Goal: Task Accomplishment & Management: Complete application form

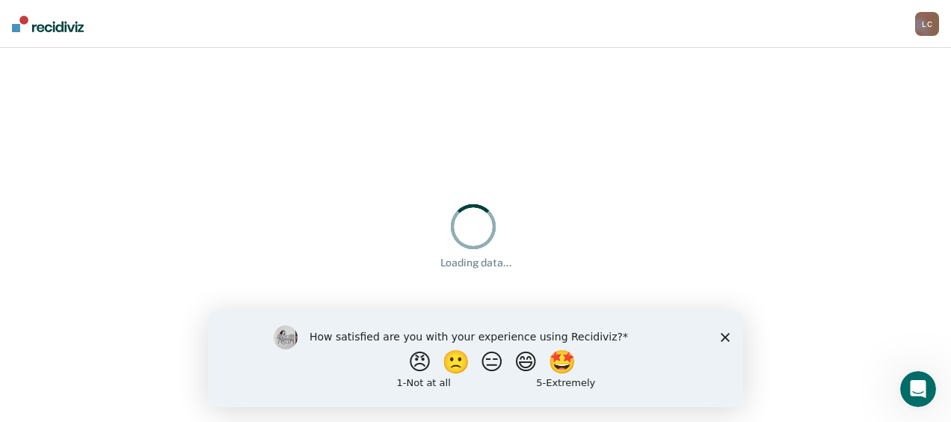
click at [724, 337] on polygon "Close survey" at bounding box center [725, 336] width 9 height 9
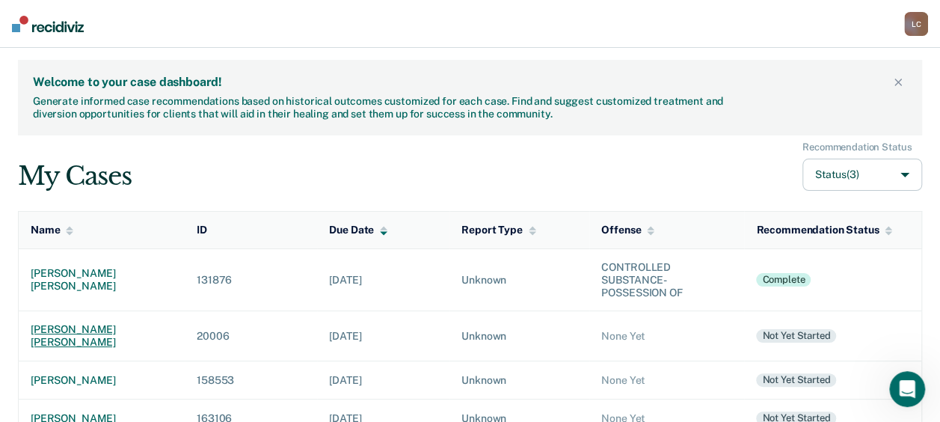
click at [121, 325] on div "[PERSON_NAME] [PERSON_NAME]" at bounding box center [102, 335] width 142 height 25
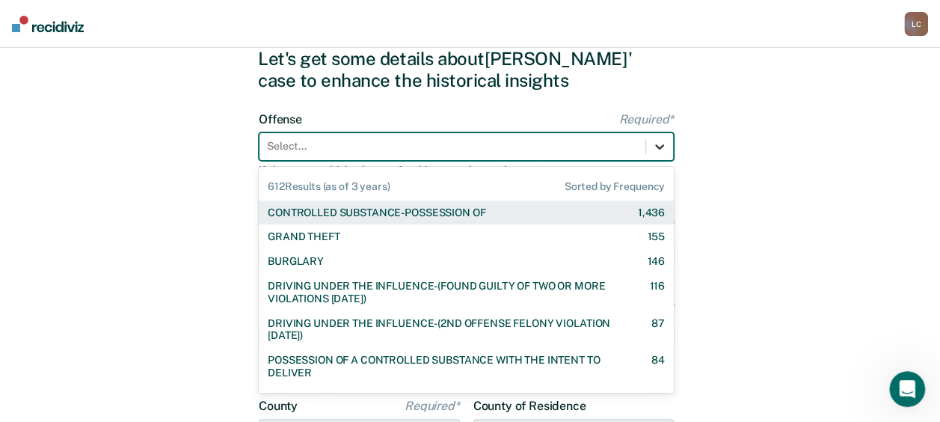
click at [649, 161] on div "612 results available. Use Up and Down to choose options, press Enter to select…" at bounding box center [466, 146] width 415 height 28
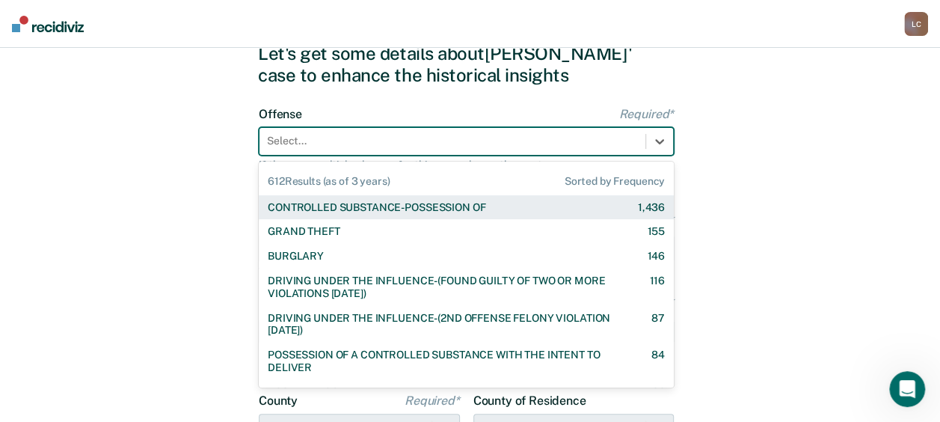
click at [573, 212] on div "CONTROLLED SUBSTANCE-POSSESSION OF 1,436" at bounding box center [466, 207] width 397 height 13
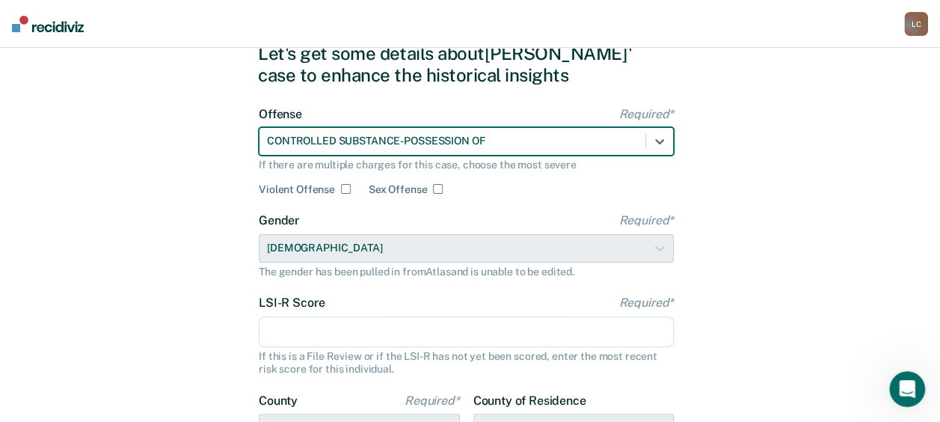
click at [423, 336] on input "LSI-R Score Required*" at bounding box center [466, 331] width 415 height 31
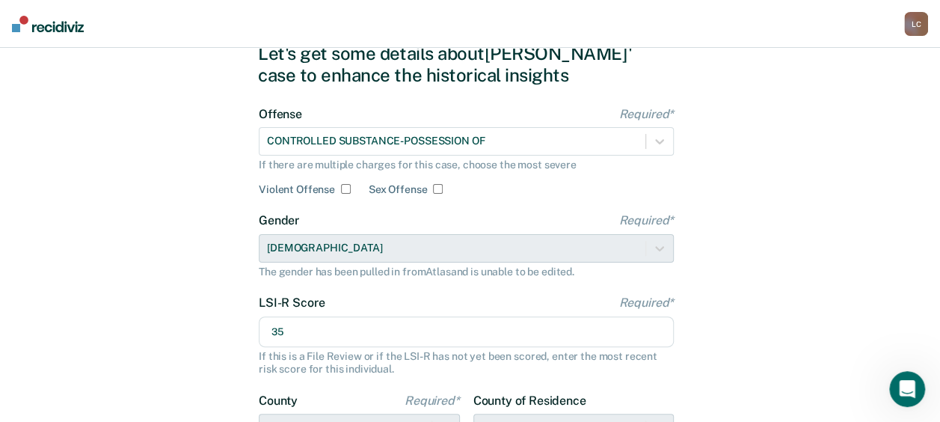
type input "35"
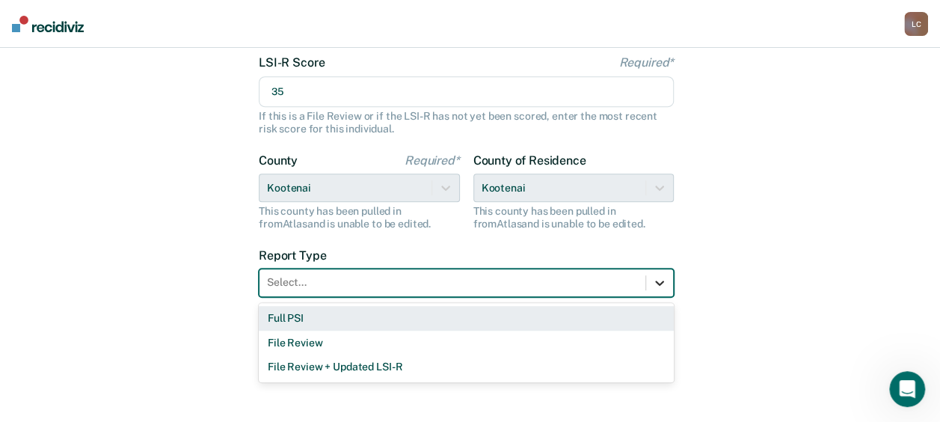
click at [653, 283] on icon at bounding box center [659, 282] width 15 height 15
click at [586, 313] on div "Full PSI" at bounding box center [466, 318] width 415 height 25
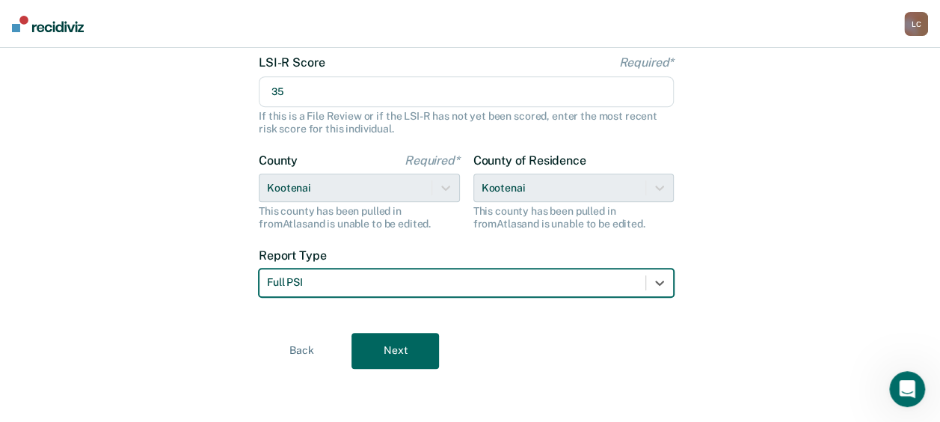
click at [586, 313] on form "Offense Required* CONTROLLED SUBSTANCE-POSSESSION OF If there are multiple char…" at bounding box center [466, 91] width 415 height 448
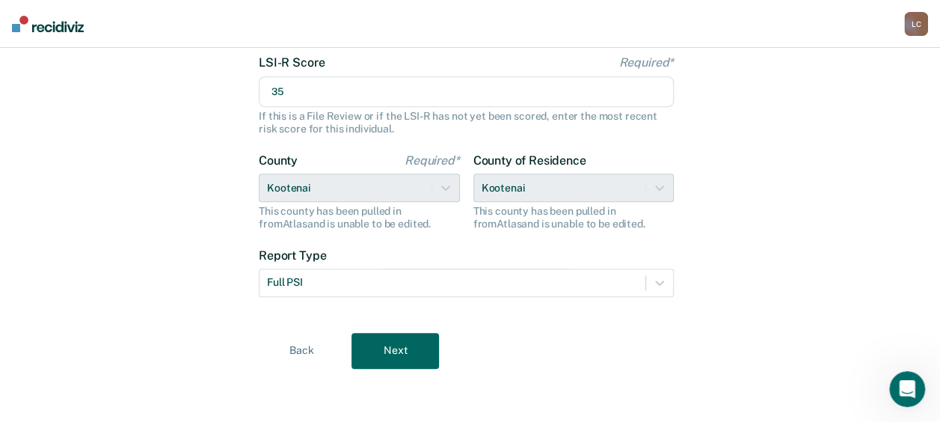
click at [414, 339] on button "Next" at bounding box center [395, 351] width 88 height 36
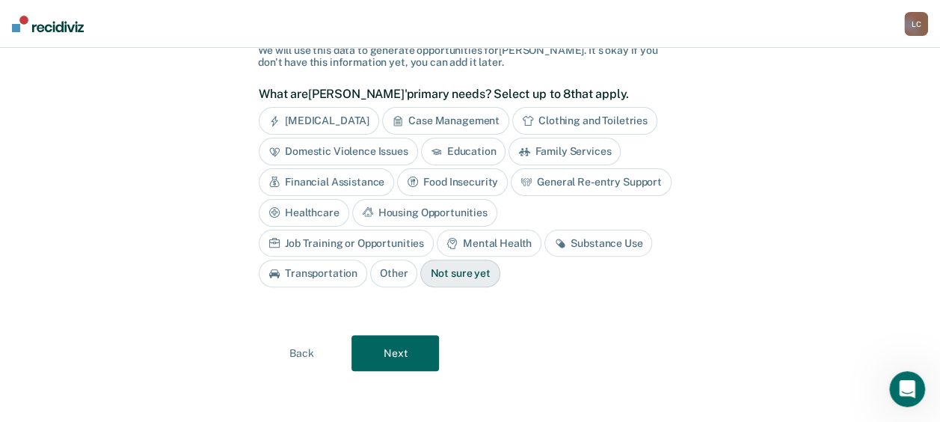
click at [468, 114] on div "Case Management" at bounding box center [445, 121] width 127 height 28
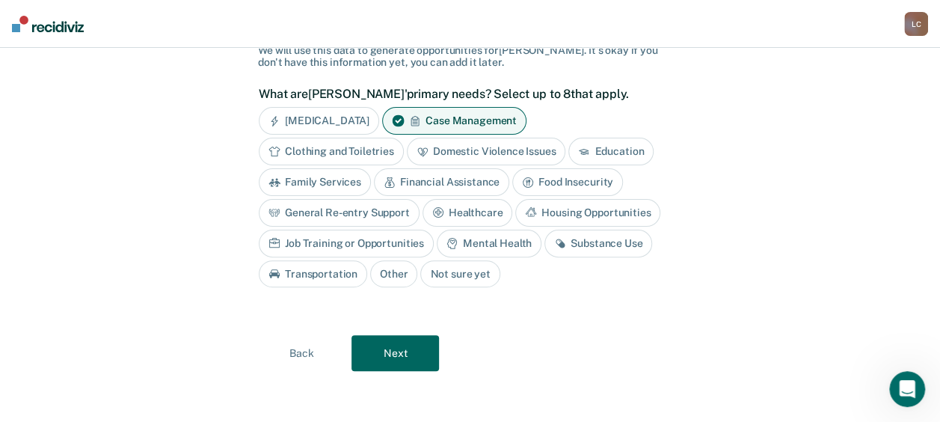
click at [450, 185] on div "Financial Assistance" at bounding box center [441, 182] width 135 height 28
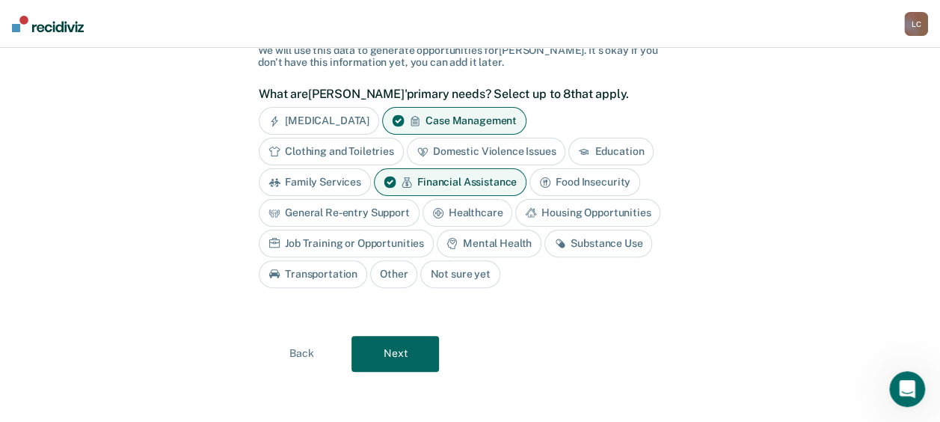
click at [450, 185] on div "Financial Assistance" at bounding box center [450, 182] width 153 height 28
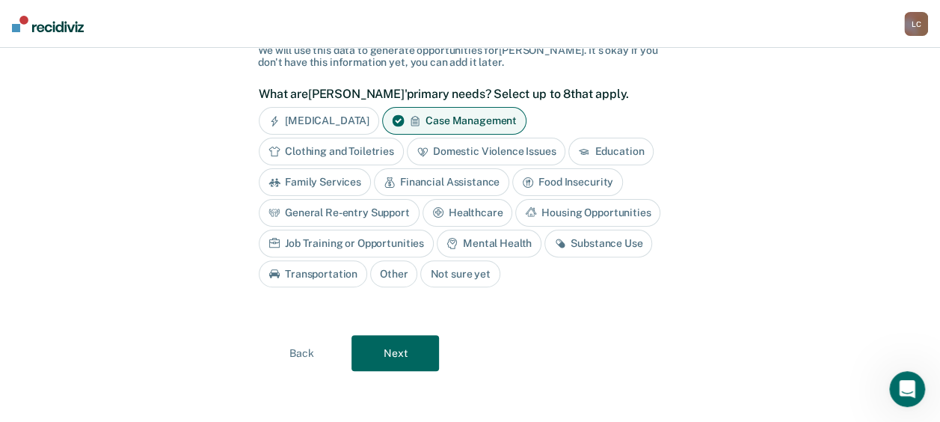
click at [450, 185] on div "Financial Assistance" at bounding box center [441, 182] width 135 height 28
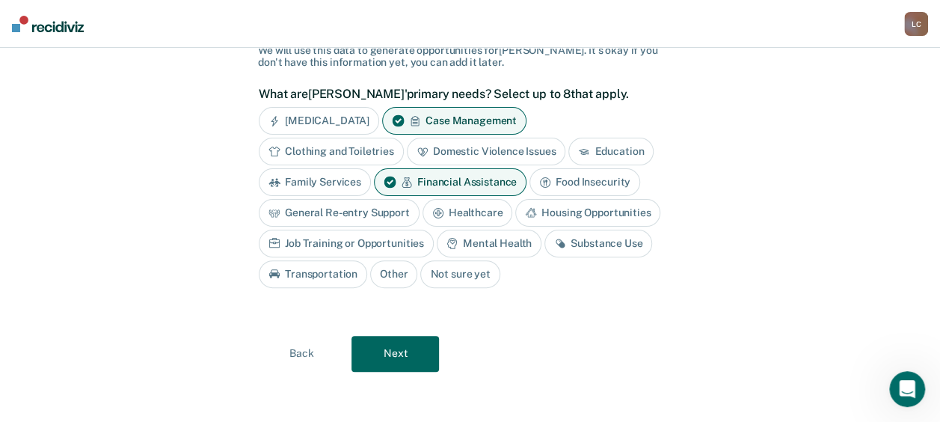
click at [536, 203] on div "Housing Opportunities" at bounding box center [587, 213] width 145 height 28
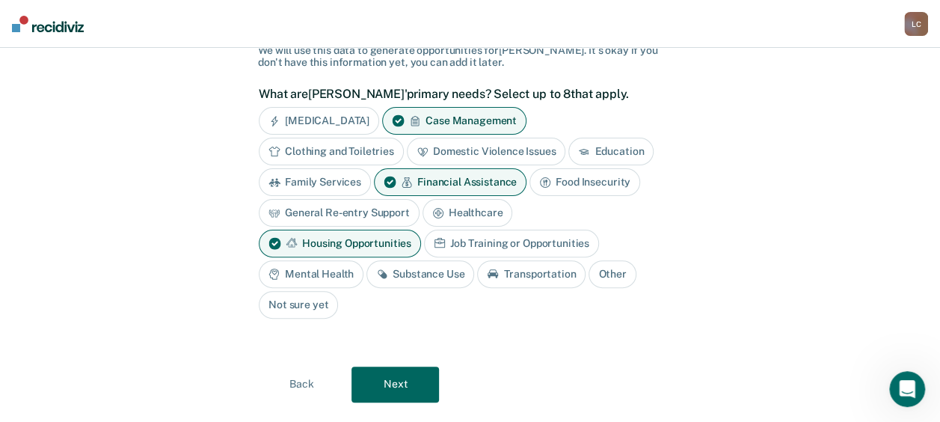
click at [363, 260] on div "Mental Health" at bounding box center [311, 274] width 105 height 28
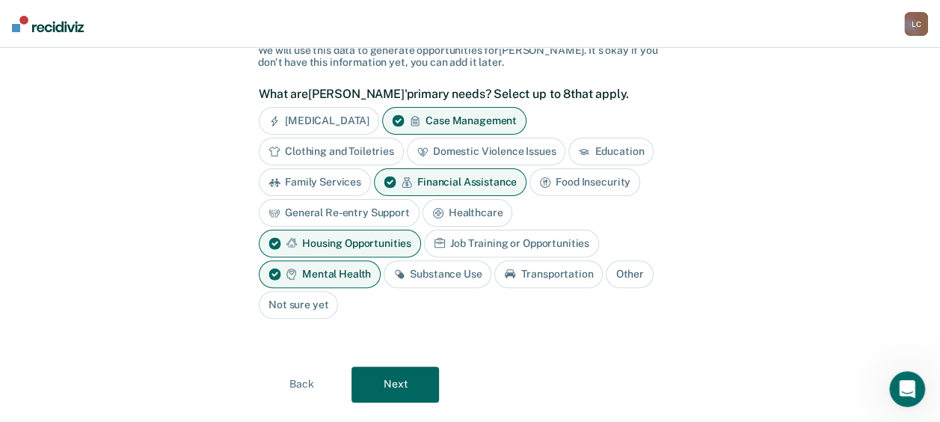
click at [491, 260] on div "Substance Use" at bounding box center [438, 274] width 108 height 28
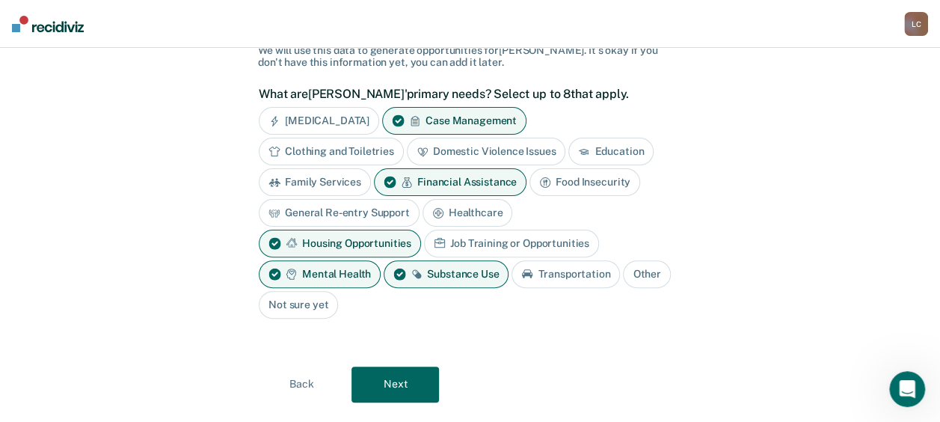
click at [396, 366] on button "Next" at bounding box center [395, 384] width 88 height 36
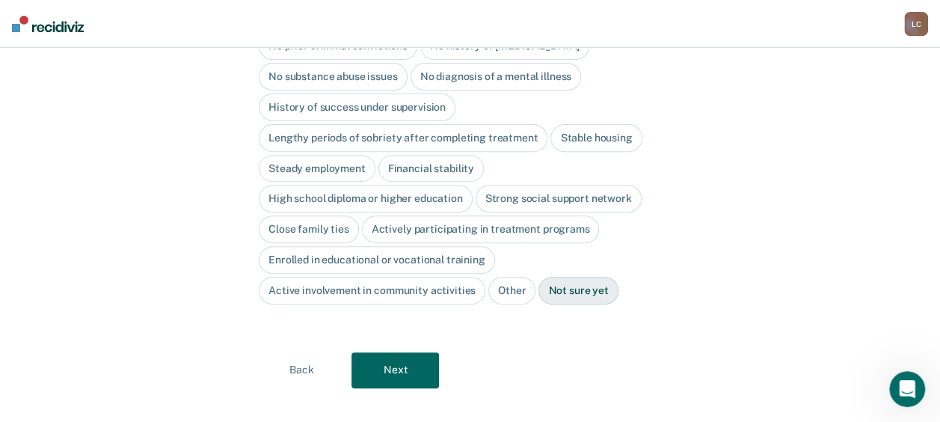
click at [404, 354] on button "Next" at bounding box center [395, 370] width 88 height 36
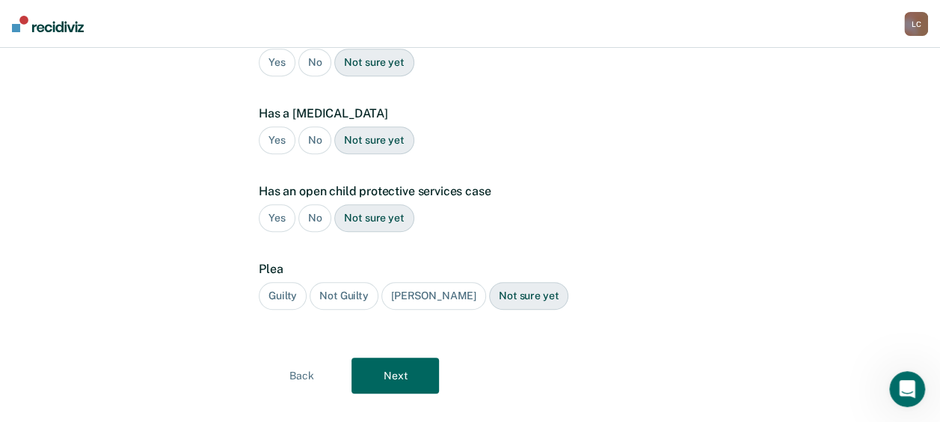
scroll to position [43, 0]
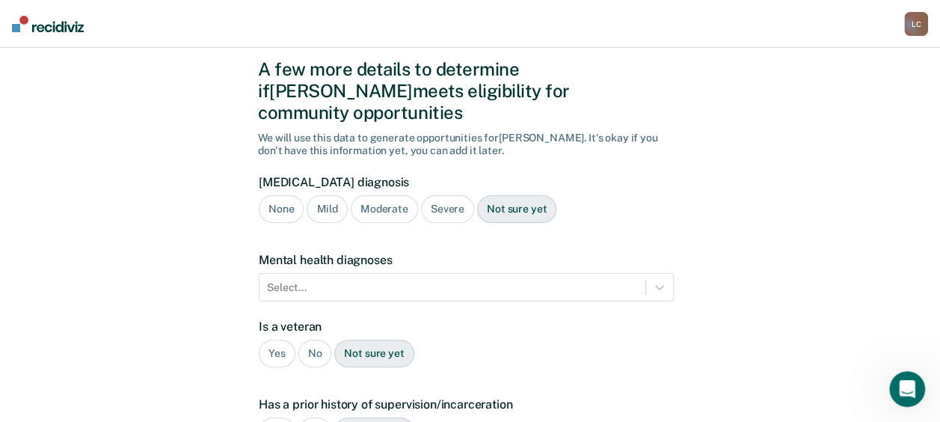
click at [386, 195] on div "Moderate" at bounding box center [384, 209] width 67 height 28
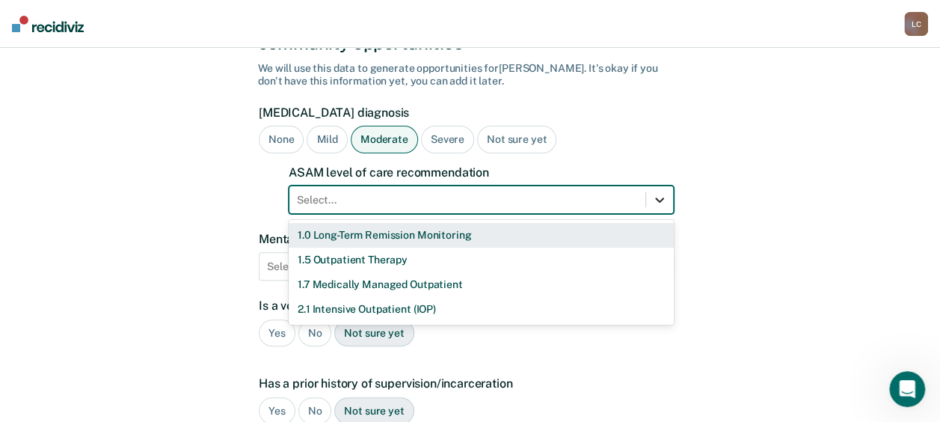
click at [660, 214] on div "11 results available. Use Up and Down to choose options, press Enter to select …" at bounding box center [481, 199] width 385 height 28
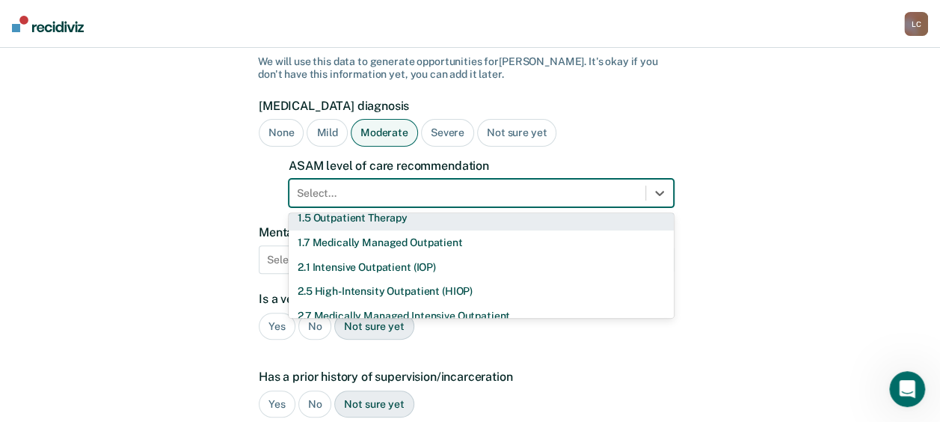
scroll to position [39, 0]
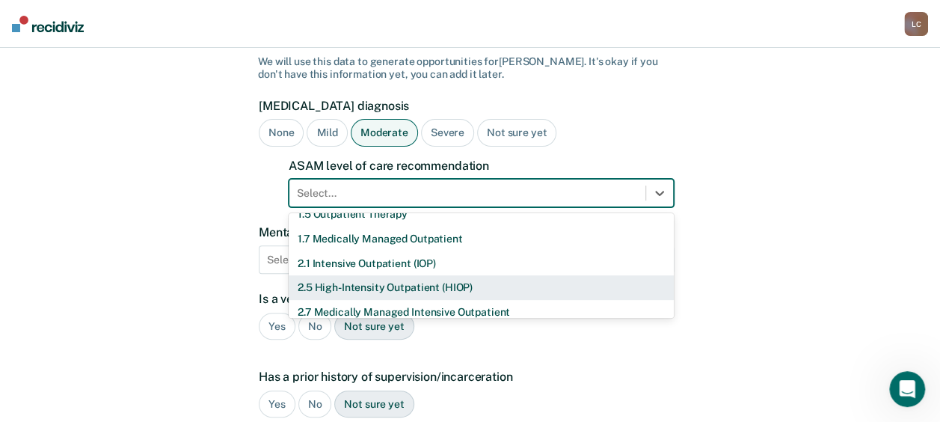
click at [467, 275] on div "2.5 High-Intensity Outpatient (HIOP)" at bounding box center [481, 287] width 385 height 25
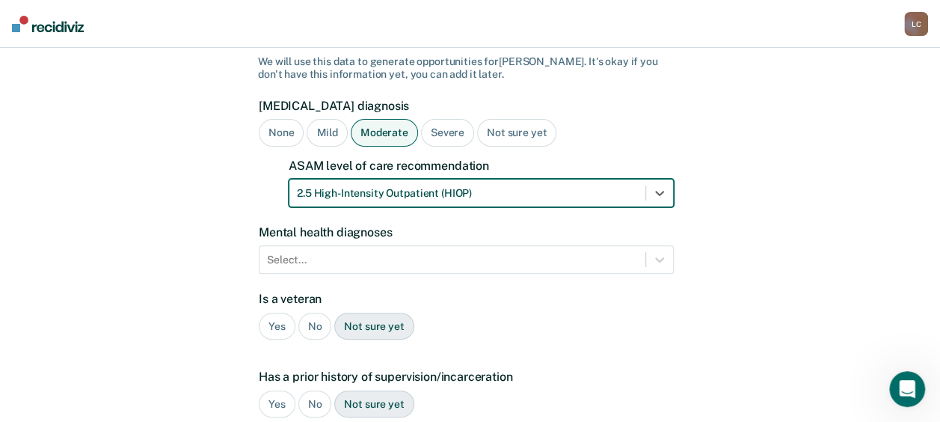
click at [446, 119] on div "Severe" at bounding box center [447, 133] width 53 height 28
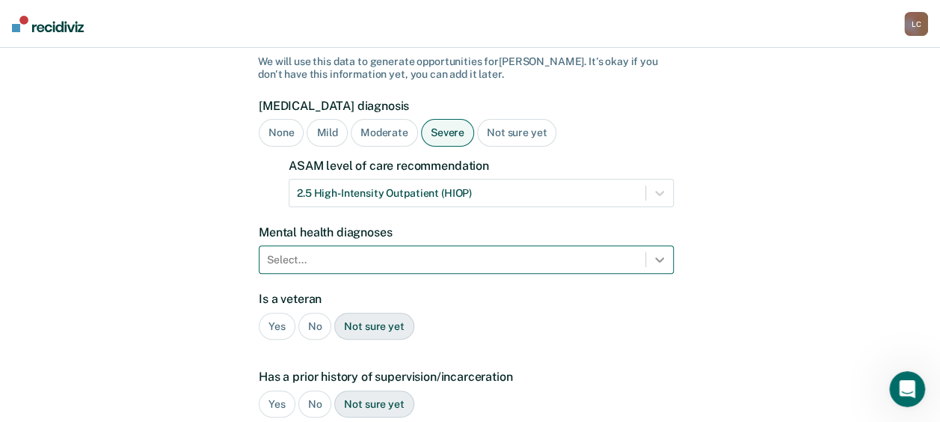
scroll to position [185, 0]
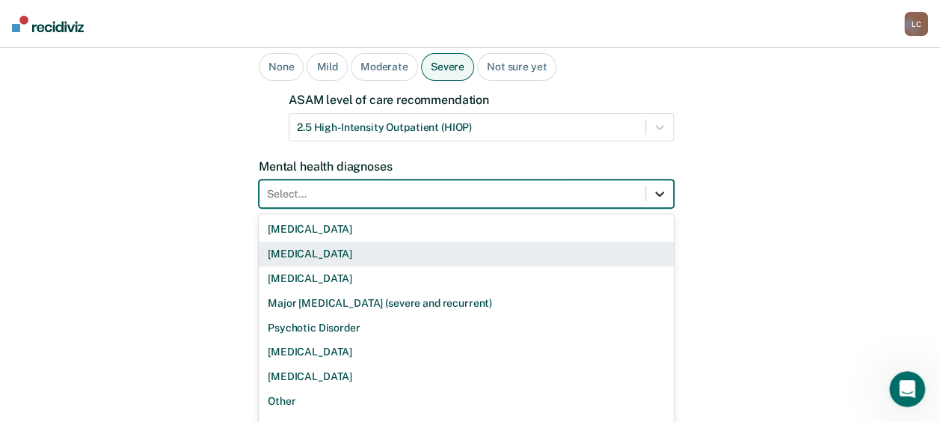
click at [658, 208] on div "9 results available. Use Up and Down to choose options, press Enter to select t…" at bounding box center [466, 193] width 415 height 28
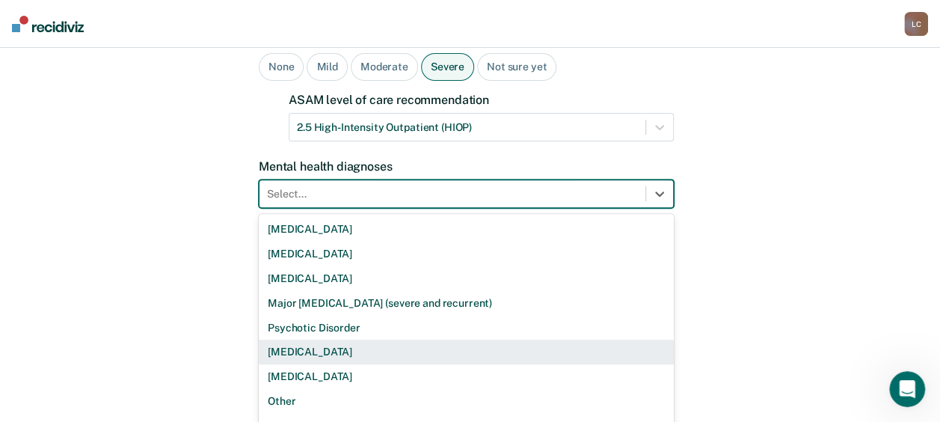
click at [478, 340] on div "[MEDICAL_DATA]" at bounding box center [466, 352] width 415 height 25
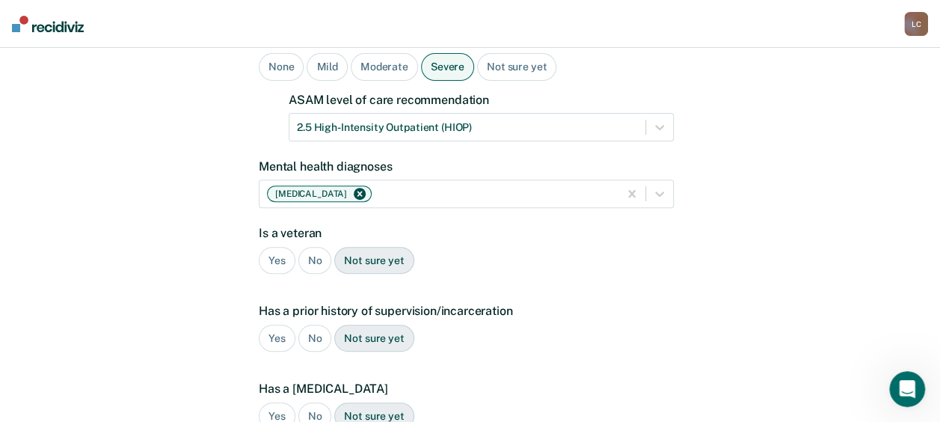
click at [314, 247] on div "No" at bounding box center [315, 261] width 34 height 28
click at [279, 325] on div "Yes" at bounding box center [277, 339] width 37 height 28
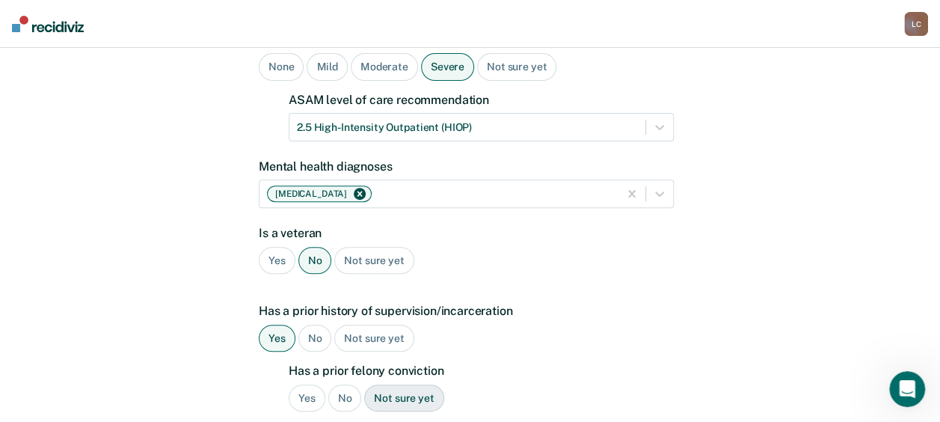
click at [308, 384] on div "Yes" at bounding box center [307, 398] width 37 height 28
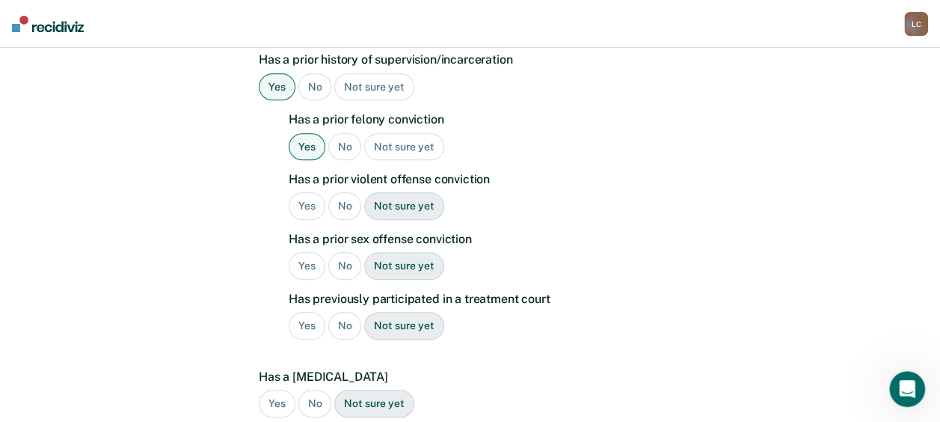
scroll to position [440, 0]
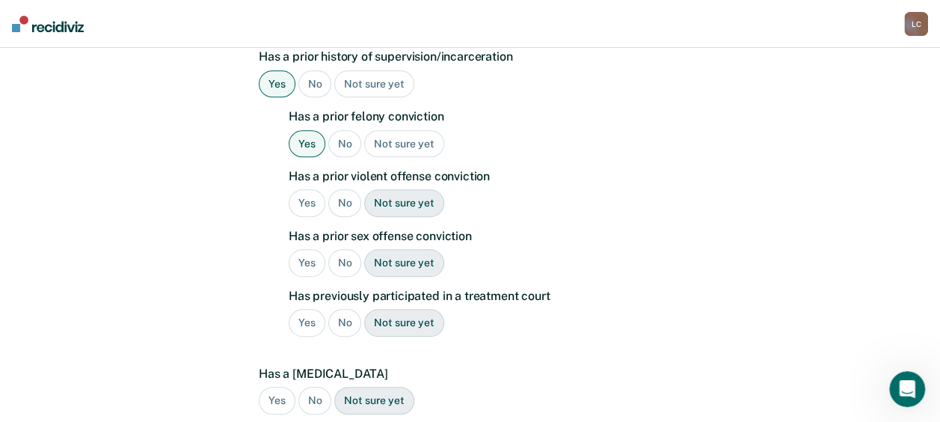
click at [340, 189] on div "No" at bounding box center [345, 203] width 34 height 28
click at [341, 249] on div "No" at bounding box center [345, 263] width 34 height 28
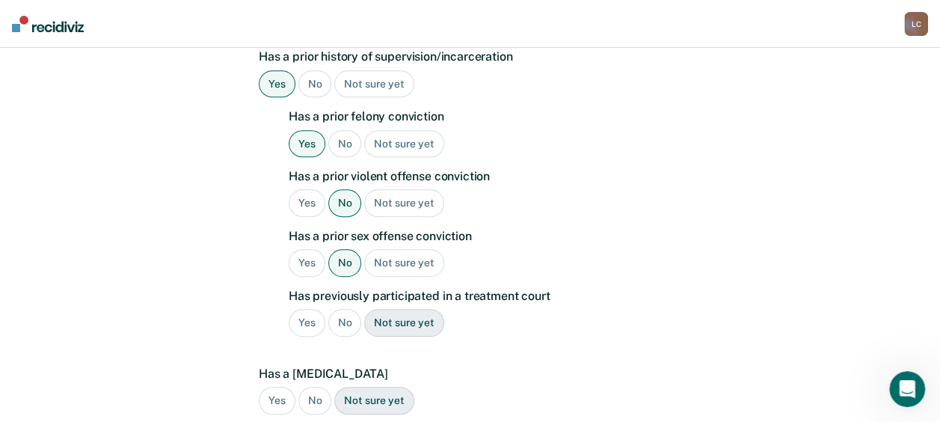
click at [307, 309] on div "Yes" at bounding box center [307, 323] width 37 height 28
click at [318, 387] on div "No" at bounding box center [315, 401] width 34 height 28
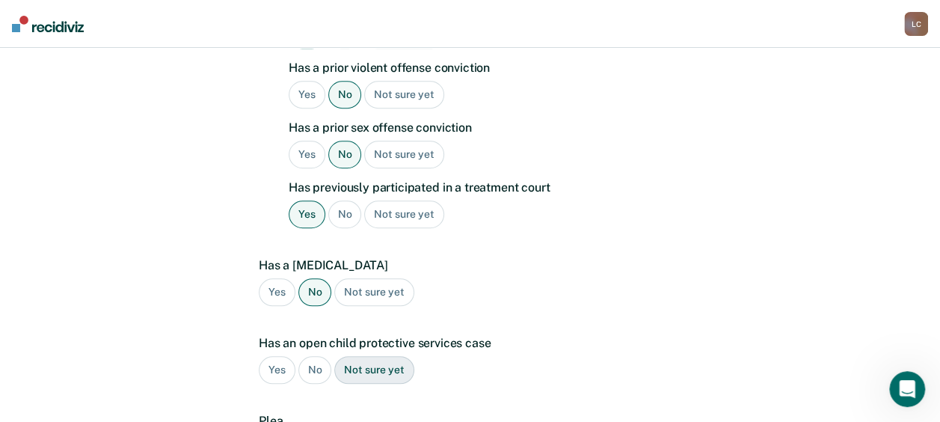
scroll to position [632, 0]
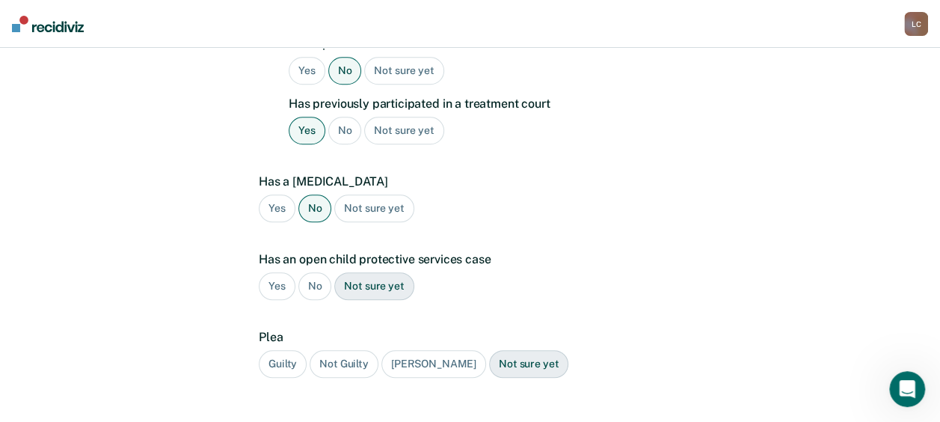
click at [311, 272] on div "No" at bounding box center [315, 286] width 34 height 28
click at [277, 350] on div "Guilty" at bounding box center [283, 364] width 48 height 28
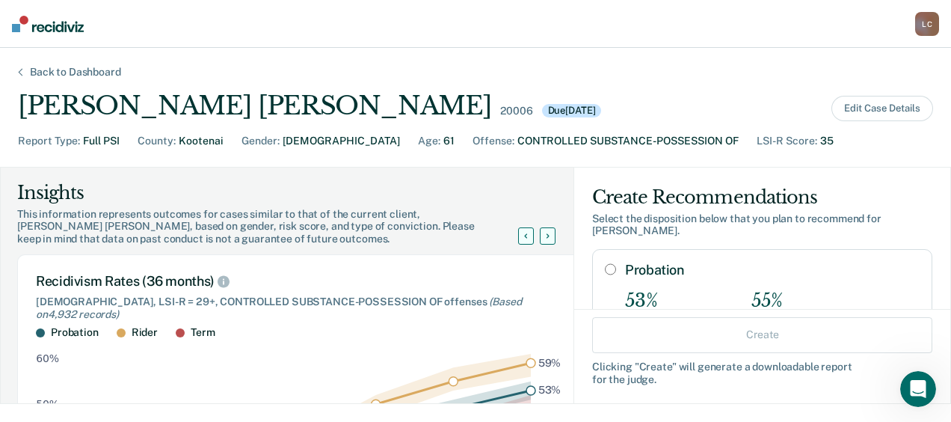
click at [605, 263] on input "Probation" at bounding box center [610, 269] width 11 height 12
radio input "true"
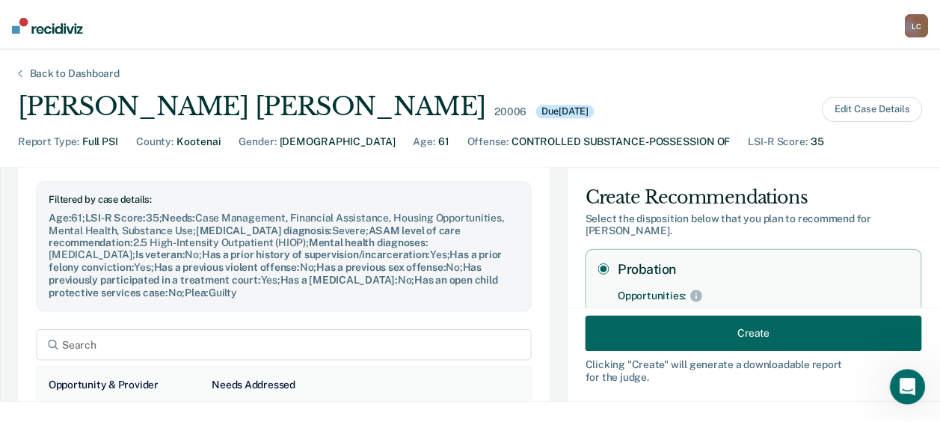
scroll to position [604, 0]
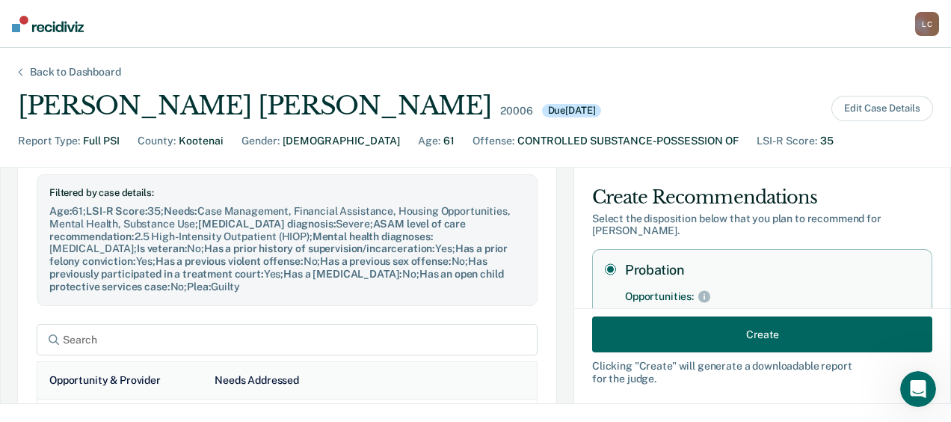
click at [829, 341] on button "Create" at bounding box center [762, 334] width 340 height 36
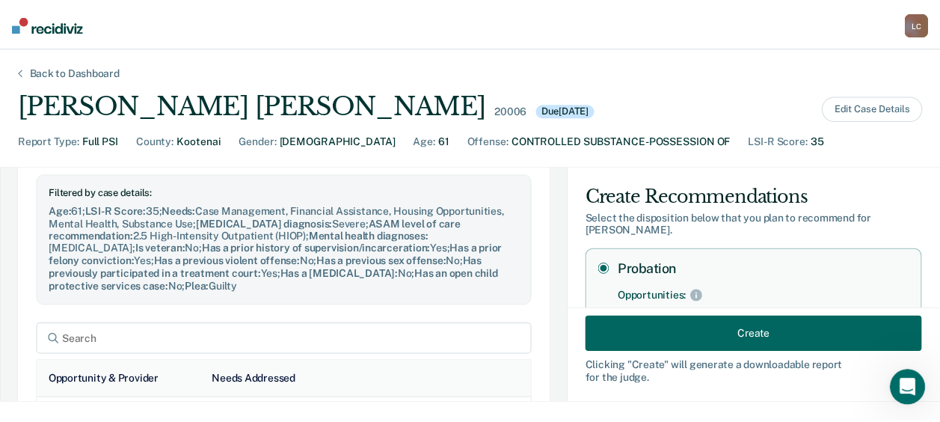
scroll to position [617, 0]
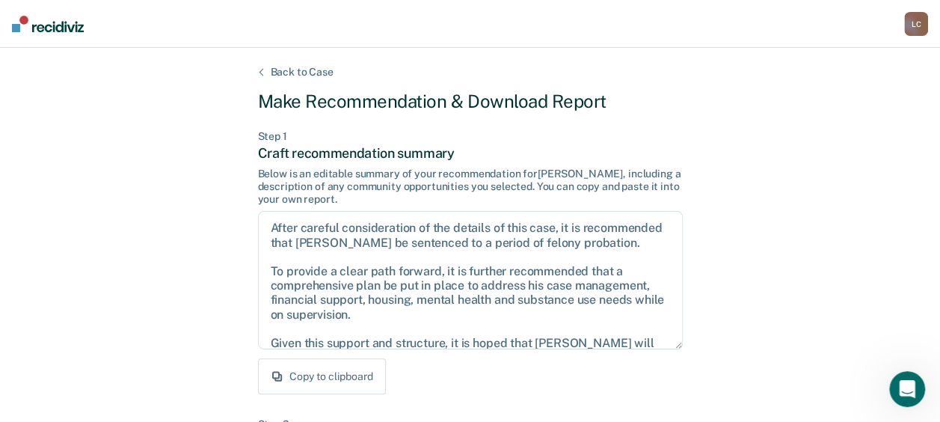
drag, startPoint x: 944, startPoint y: 174, endPoint x: 922, endPoint y: 301, distance: 129.0
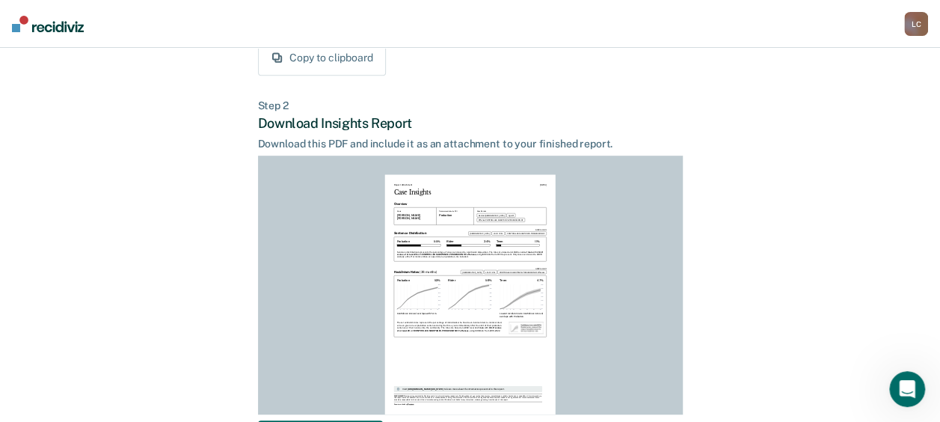
scroll to position [431, 0]
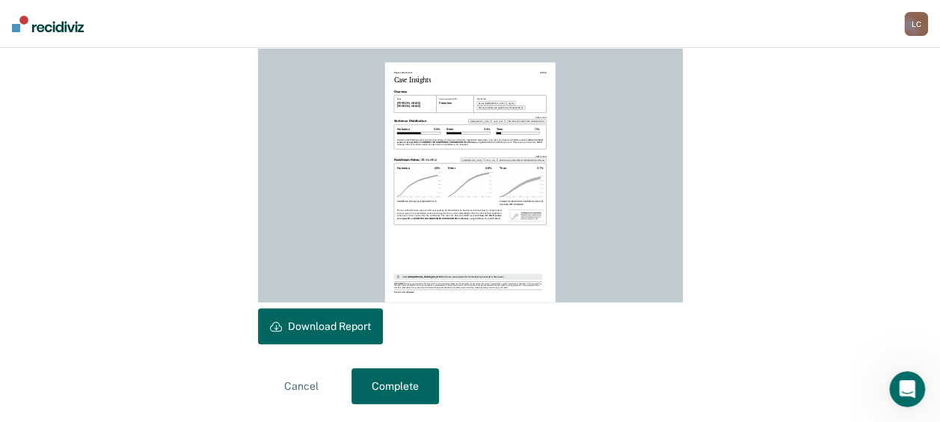
click at [383, 384] on button "Complete" at bounding box center [395, 386] width 88 height 36
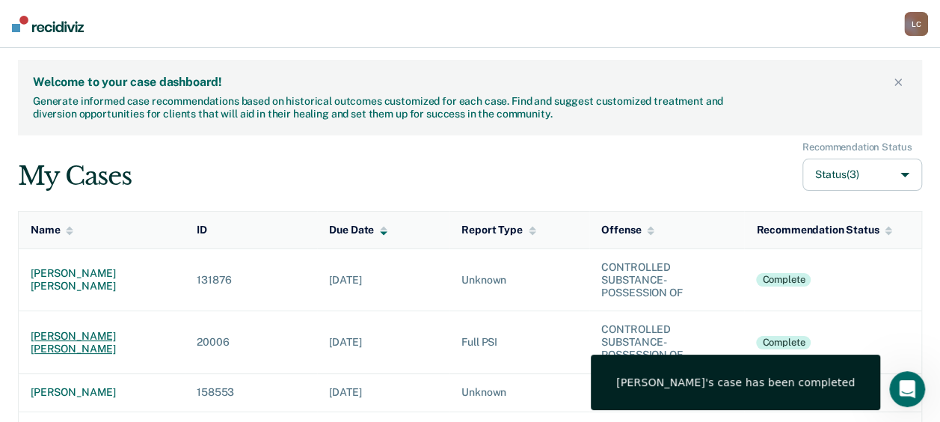
click at [112, 343] on div "[PERSON_NAME] [PERSON_NAME]" at bounding box center [102, 342] width 142 height 25
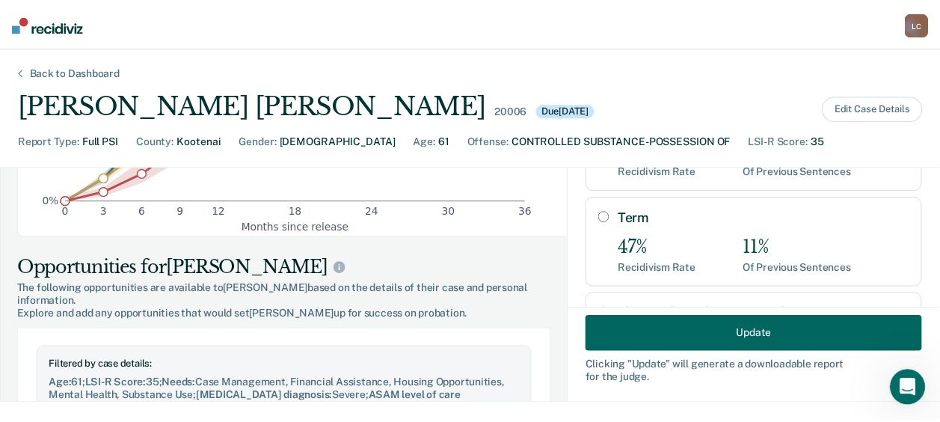
scroll to position [298, 0]
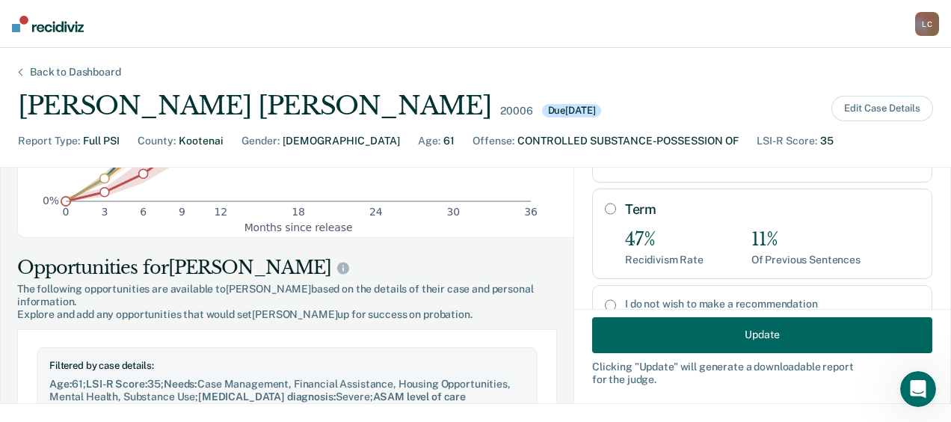
click at [755, 334] on button "Update" at bounding box center [762, 334] width 340 height 36
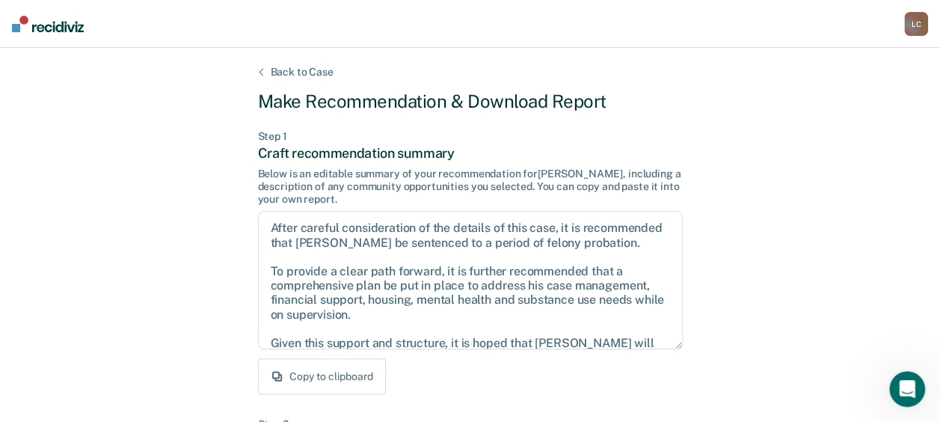
drag, startPoint x: 945, startPoint y: 194, endPoint x: 885, endPoint y: 335, distance: 153.2
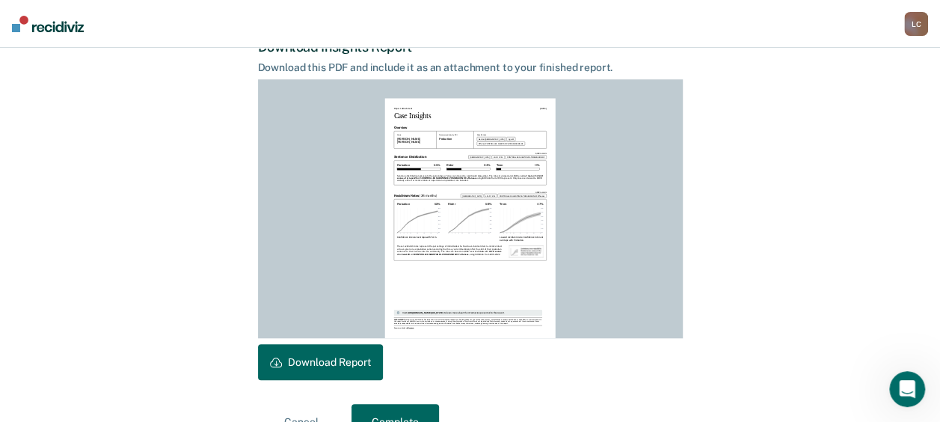
scroll to position [431, 0]
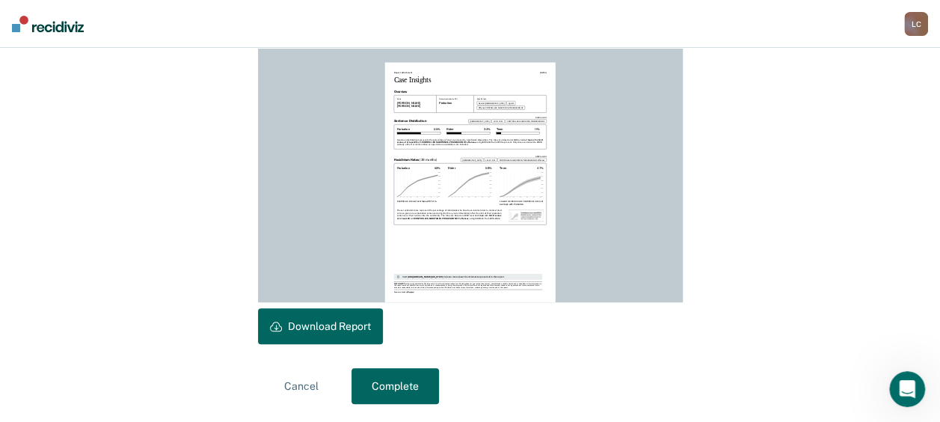
click at [335, 323] on button "Download Report" at bounding box center [320, 326] width 125 height 36
